Goal: Task Accomplishment & Management: Complete application form

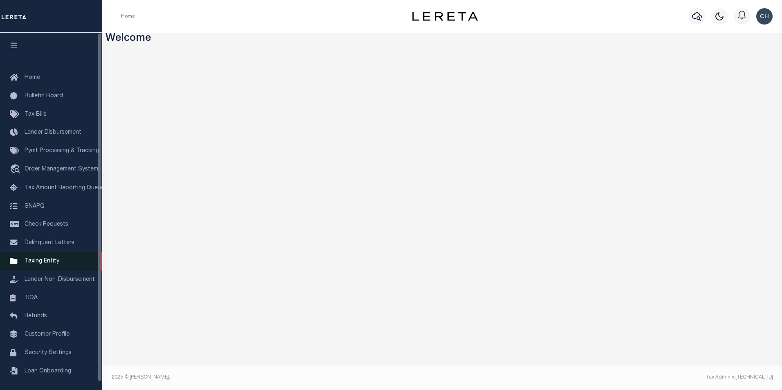
click at [50, 264] on span "Taxing Entity" at bounding box center [42, 262] width 35 height 6
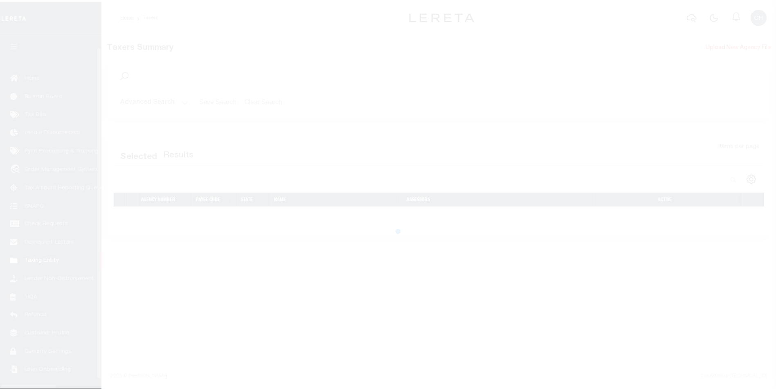
scroll to position [8, 0]
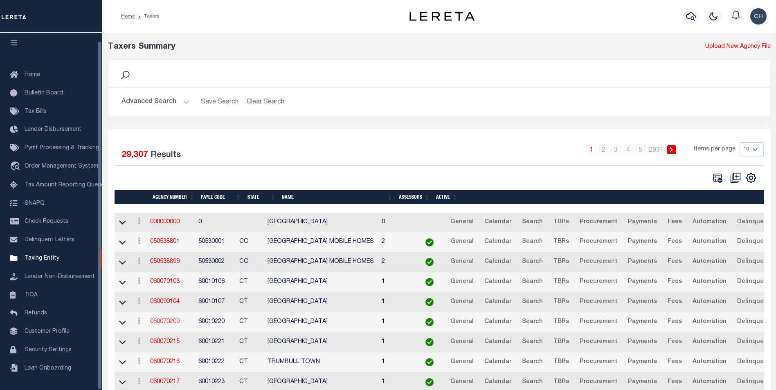
click at [175, 322] on link "060070209" at bounding box center [164, 322] width 29 height 6
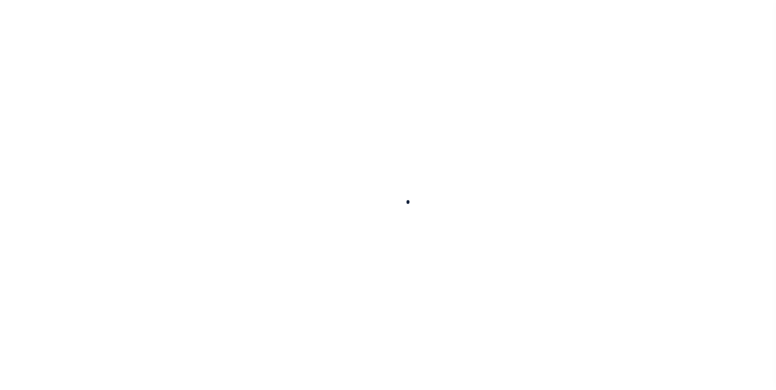
select select
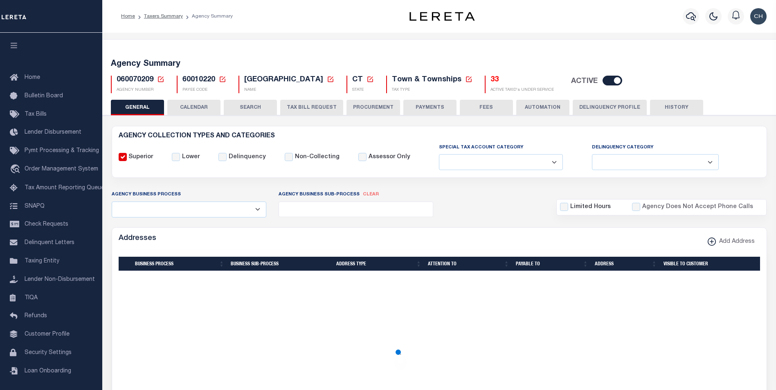
checkbox input "false"
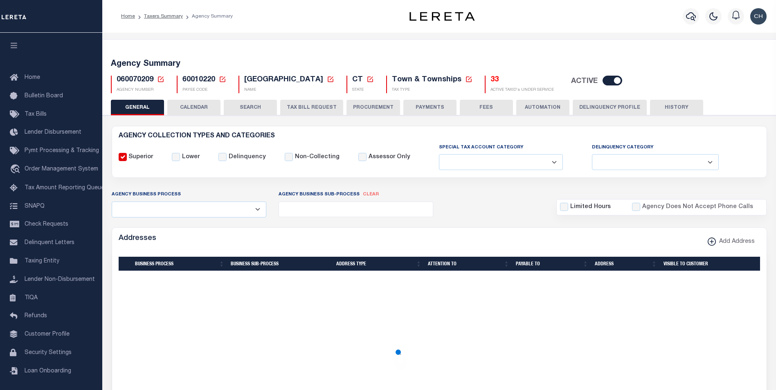
type input "900117019"
click at [202, 106] on button "CALENDAR" at bounding box center [193, 108] width 53 height 16
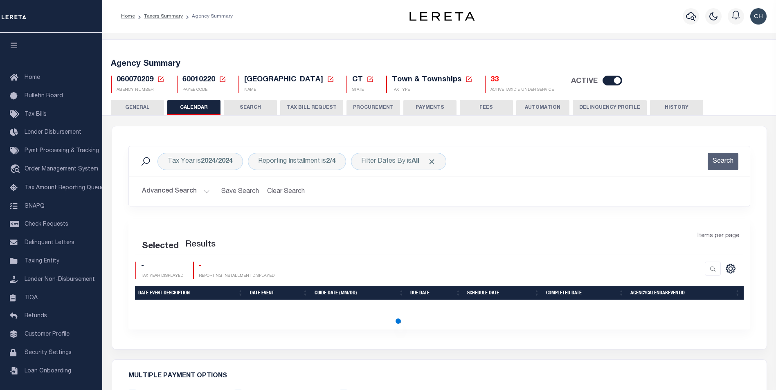
checkbox input "false"
type input "1"
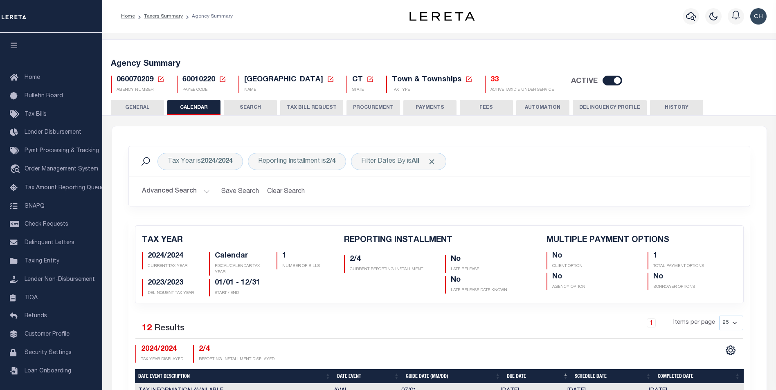
click at [148, 107] on button "GENERAL" at bounding box center [137, 108] width 53 height 16
